Goal: Browse casually

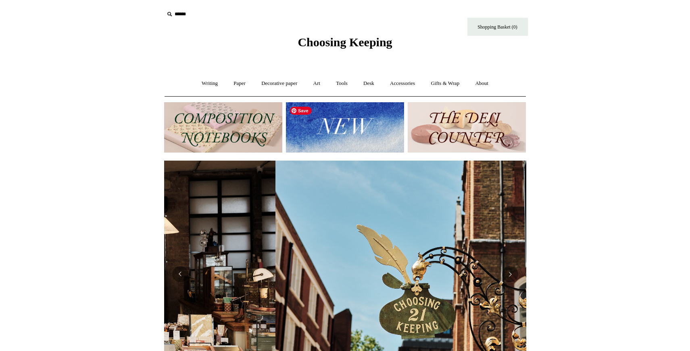
scroll to position [0, 362]
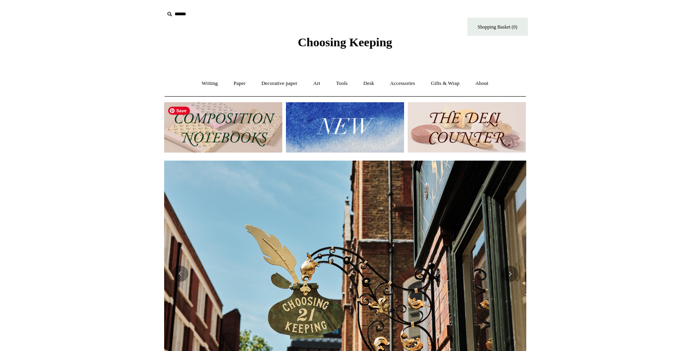
click at [217, 137] on img at bounding box center [223, 127] width 118 height 50
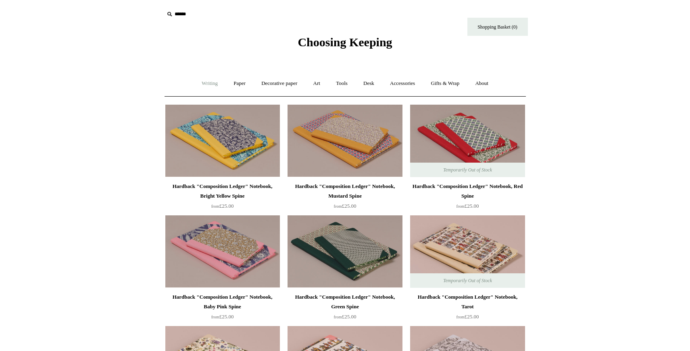
click at [200, 82] on link "Writing +" at bounding box center [209, 83] width 31 height 21
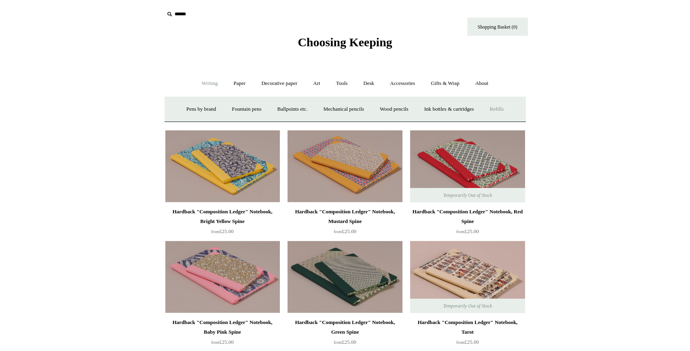
click at [511, 109] on link "Refills +" at bounding box center [496, 109] width 29 height 21
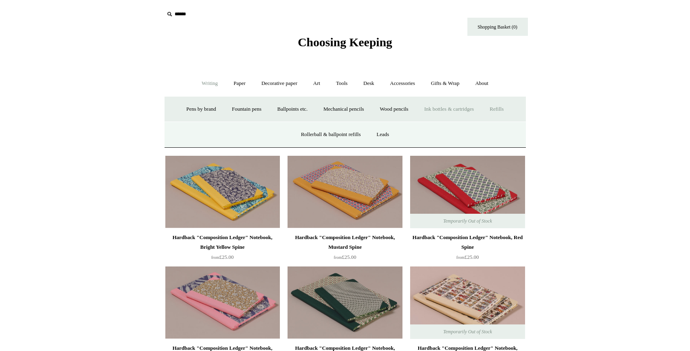
click at [456, 111] on link "Ink bottles & cartridges +" at bounding box center [449, 109] width 64 height 21
click at [243, 133] on link "Universal" at bounding box center [256, 134] width 35 height 21
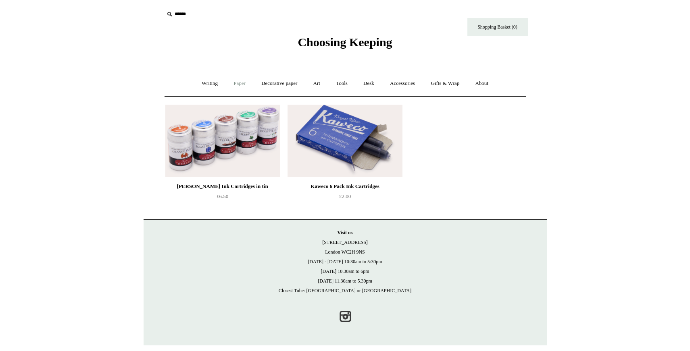
click at [240, 84] on link "Paper +" at bounding box center [239, 83] width 27 height 21
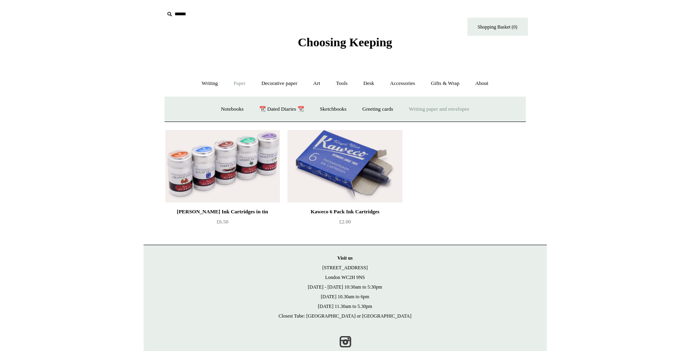
click at [424, 112] on link "Writing paper and envelopes +" at bounding box center [438, 109] width 75 height 21
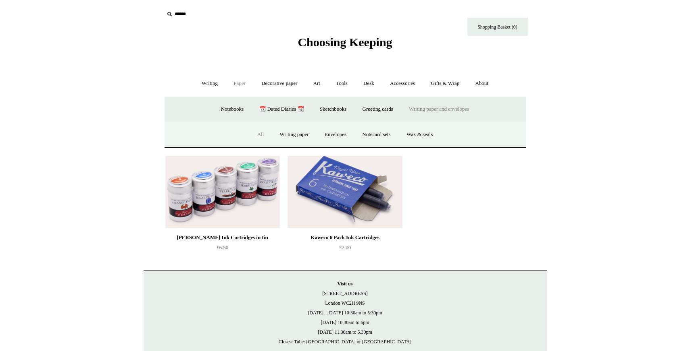
click at [256, 134] on link "All" at bounding box center [260, 134] width 21 height 21
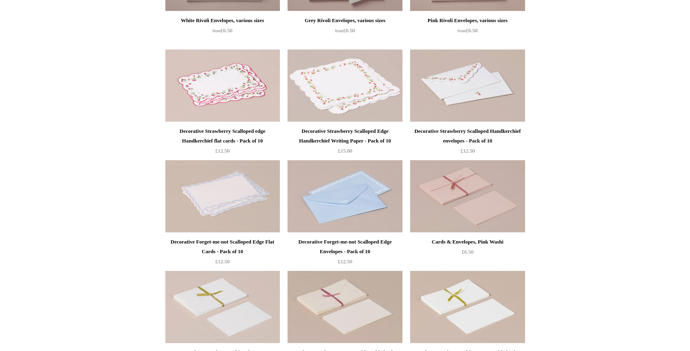
scroll to position [389, 0]
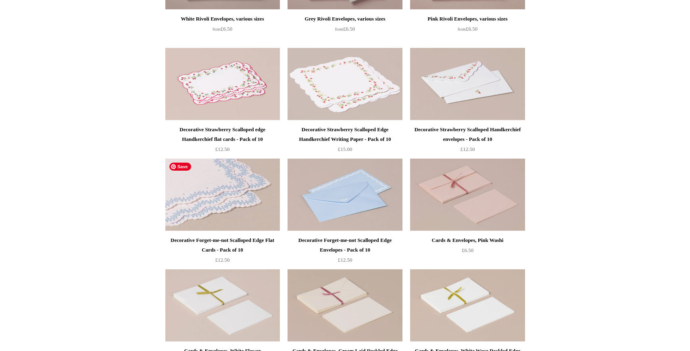
click at [210, 188] on img at bounding box center [222, 195] width 114 height 73
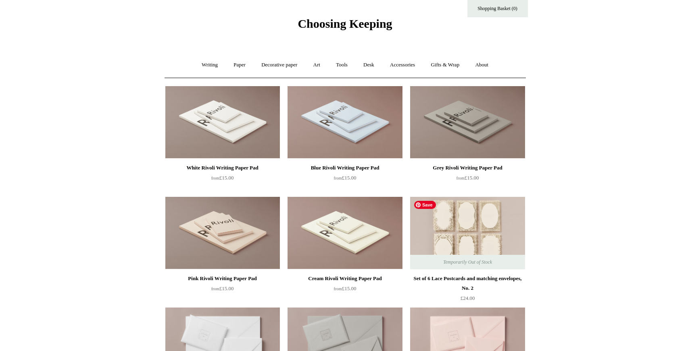
scroll to position [0, 0]
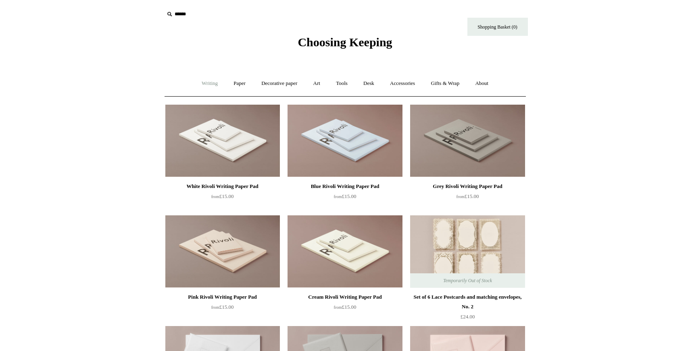
click at [206, 81] on link "Writing +" at bounding box center [209, 83] width 31 height 21
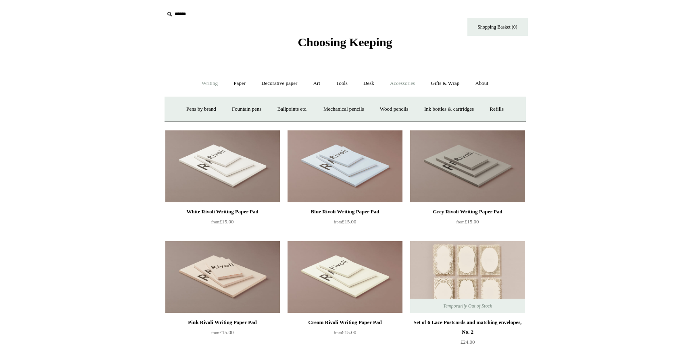
click at [392, 81] on link "Accessories +" at bounding box center [403, 83] width 40 height 21
click at [369, 85] on link "Desk +" at bounding box center [368, 83] width 25 height 21
click at [203, 83] on link "Writing +" at bounding box center [209, 83] width 31 height 21
click at [232, 84] on link "Paper +" at bounding box center [239, 83] width 27 height 21
click at [227, 106] on link "Notebooks +" at bounding box center [232, 109] width 37 height 21
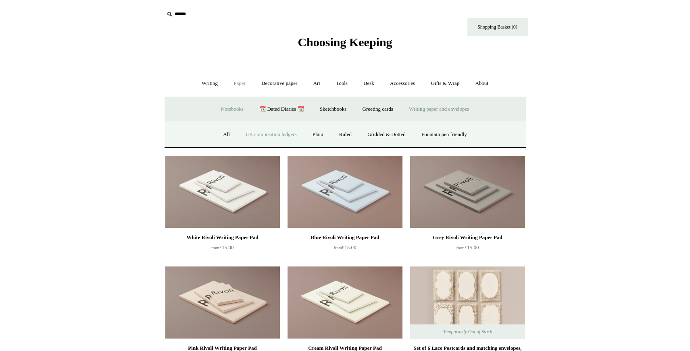
click at [269, 136] on link "CK composition ledgers" at bounding box center [270, 134] width 65 height 21
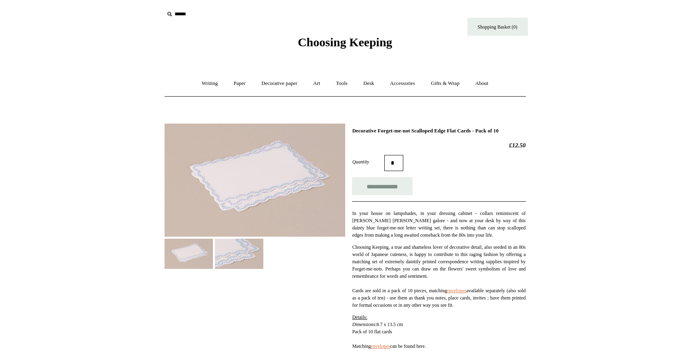
scroll to position [2, 0]
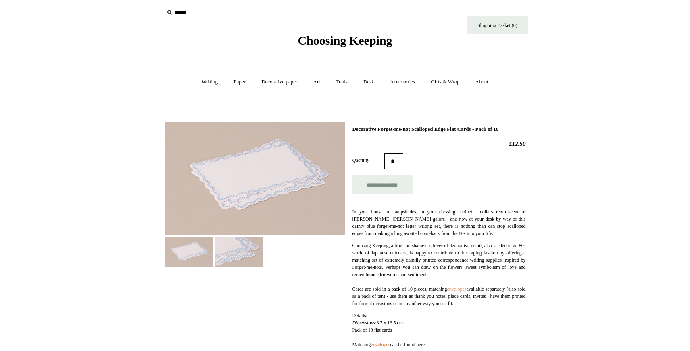
click at [447, 292] on link "envelopes" at bounding box center [456, 290] width 19 height 6
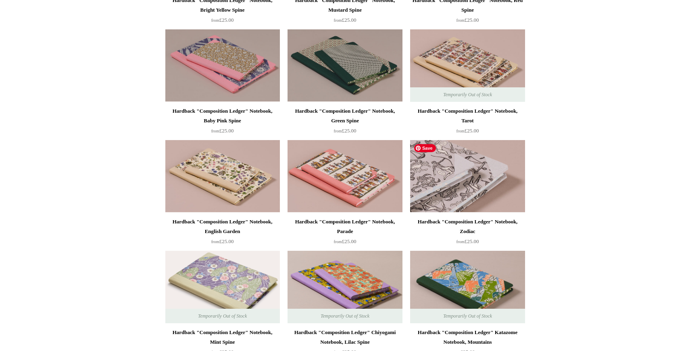
scroll to position [191, 0]
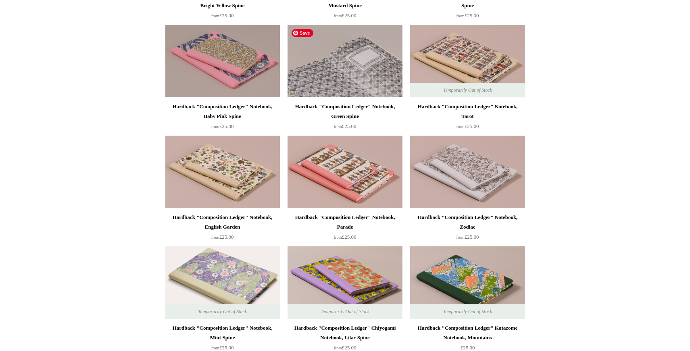
click at [366, 54] on img at bounding box center [344, 61] width 114 height 73
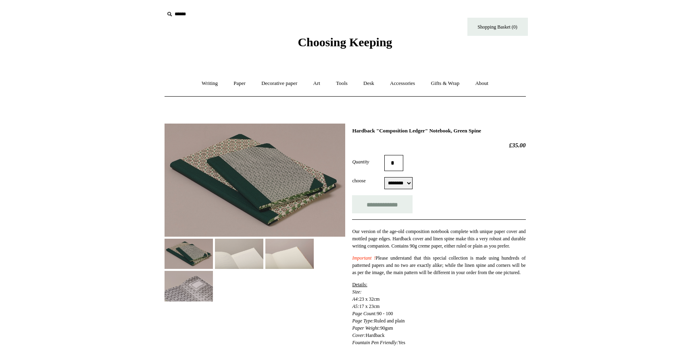
click at [411, 189] on select "******** ******** ******** ********" at bounding box center [398, 183] width 28 height 12
select select "********"
click at [375, 83] on link "Desk +" at bounding box center [368, 83] width 25 height 21
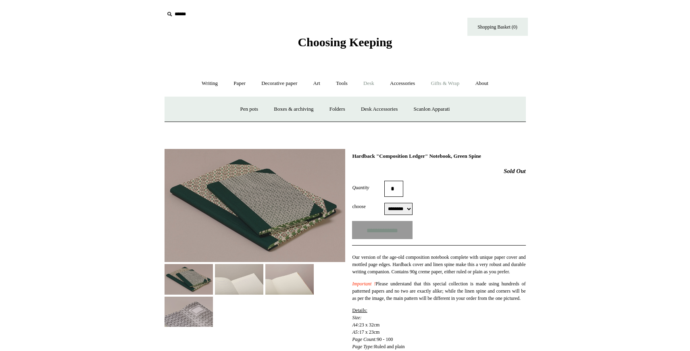
click at [456, 84] on link "Gifts & Wrap +" at bounding box center [444, 83] width 43 height 21
click at [435, 110] on link "Stickers" at bounding box center [428, 109] width 31 height 21
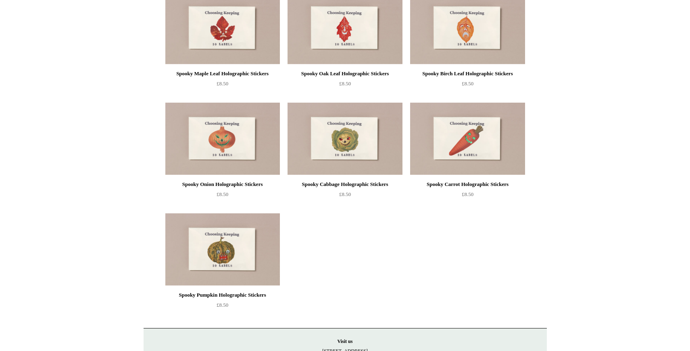
scroll to position [447, 0]
